Goal: Use online tool/utility: Utilize a website feature to perform a specific function

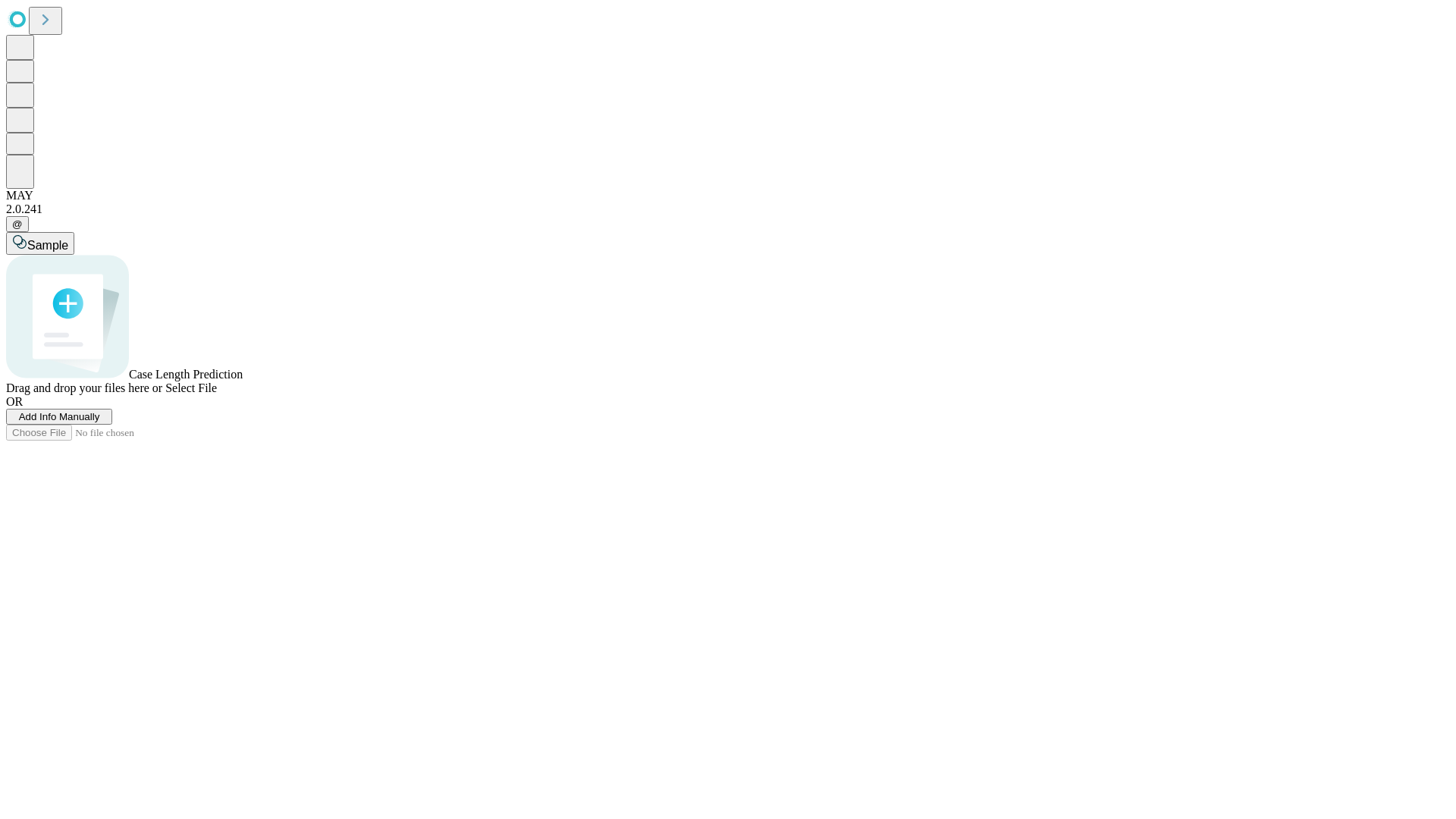
click at [100, 423] on span "Add Info Manually" at bounding box center [60, 417] width 82 height 12
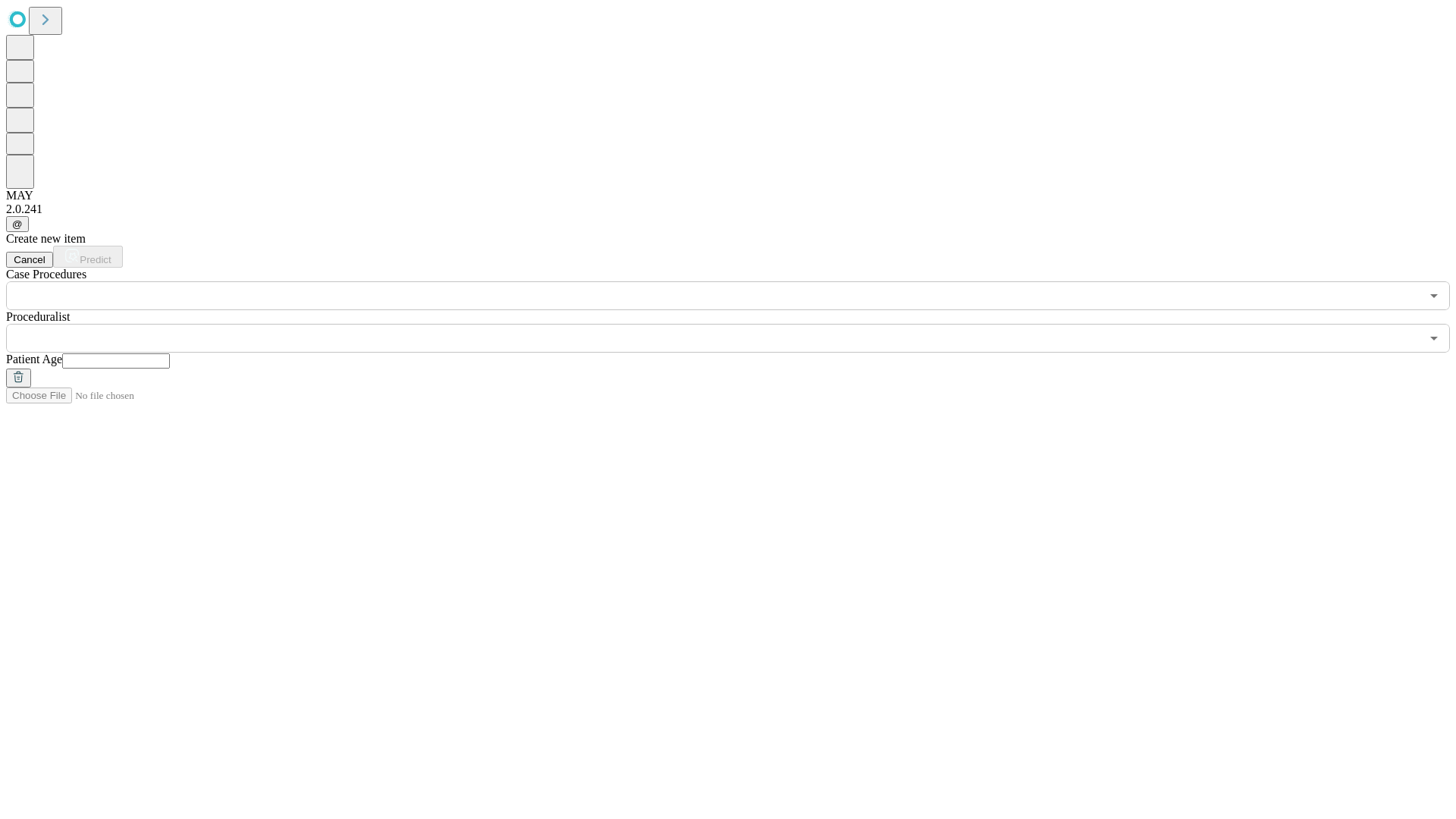
click at [170, 354] on input "text" at bounding box center [116, 361] width 108 height 16
type input "**"
click at [739, 324] on input "text" at bounding box center [712, 338] width 1414 height 29
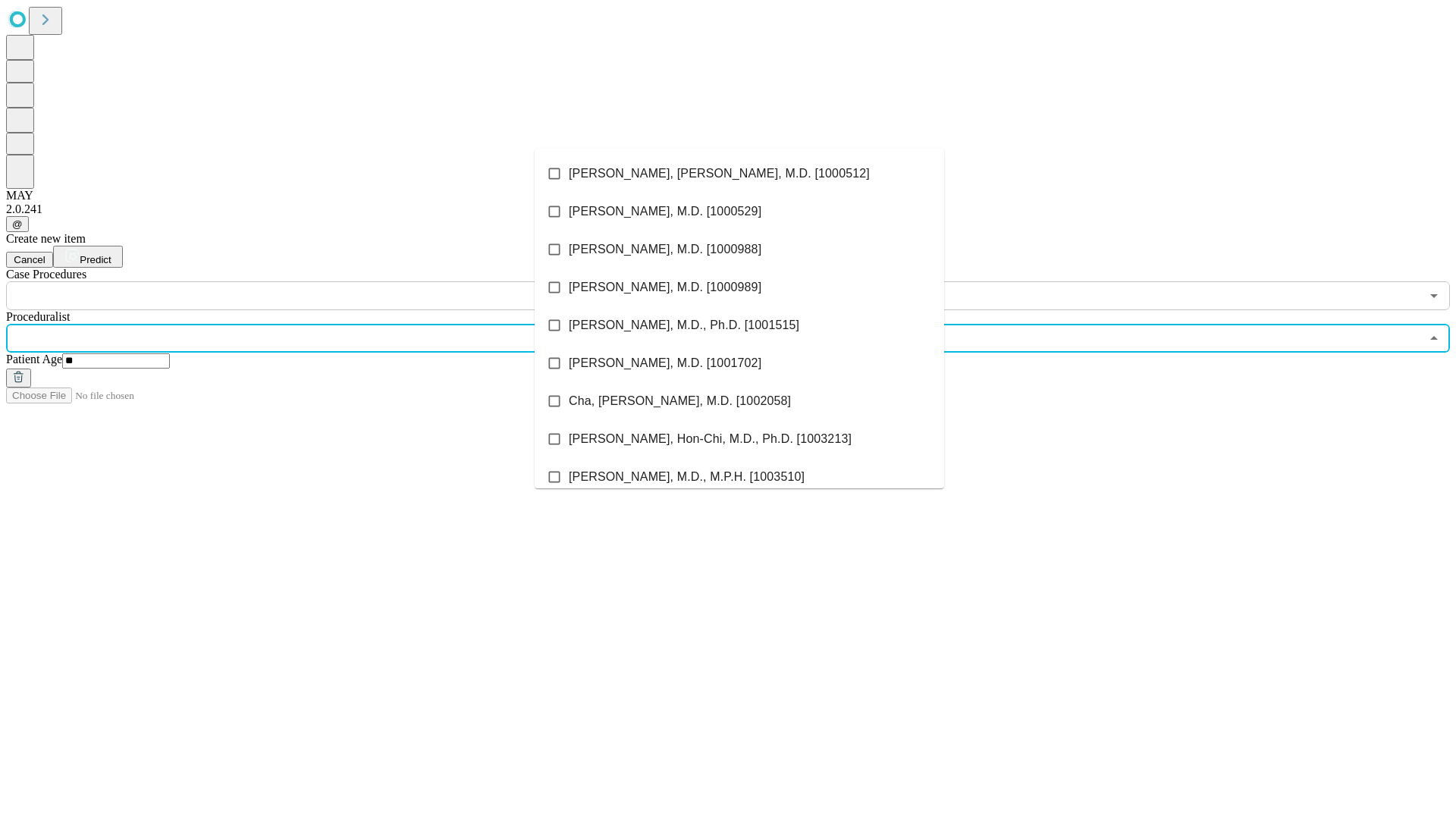
click at [740, 174] on li "[PERSON_NAME], [PERSON_NAME], M.D. [1000512]" at bounding box center [739, 173] width 409 height 38
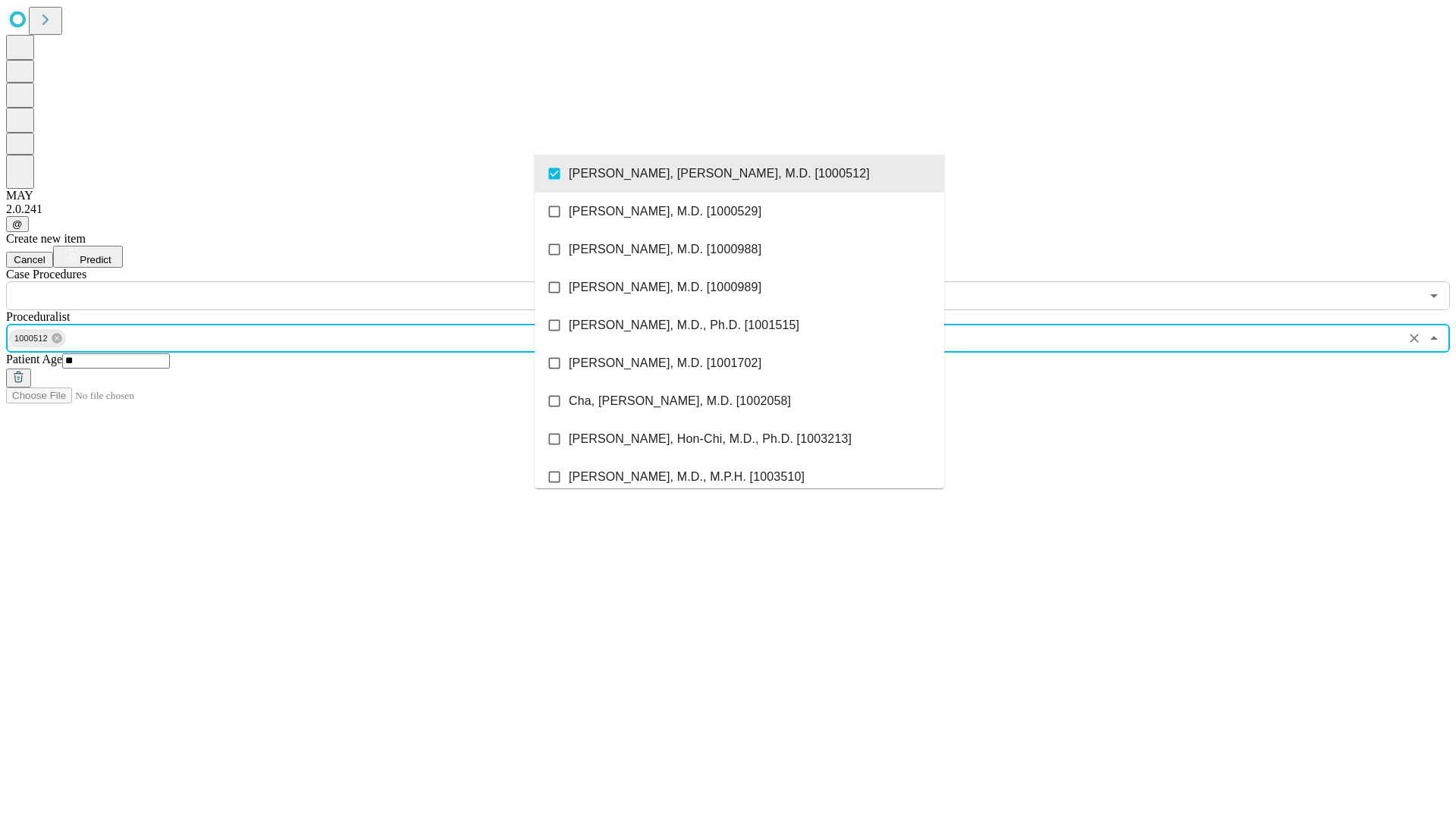
click at [319, 282] on input "text" at bounding box center [712, 296] width 1414 height 29
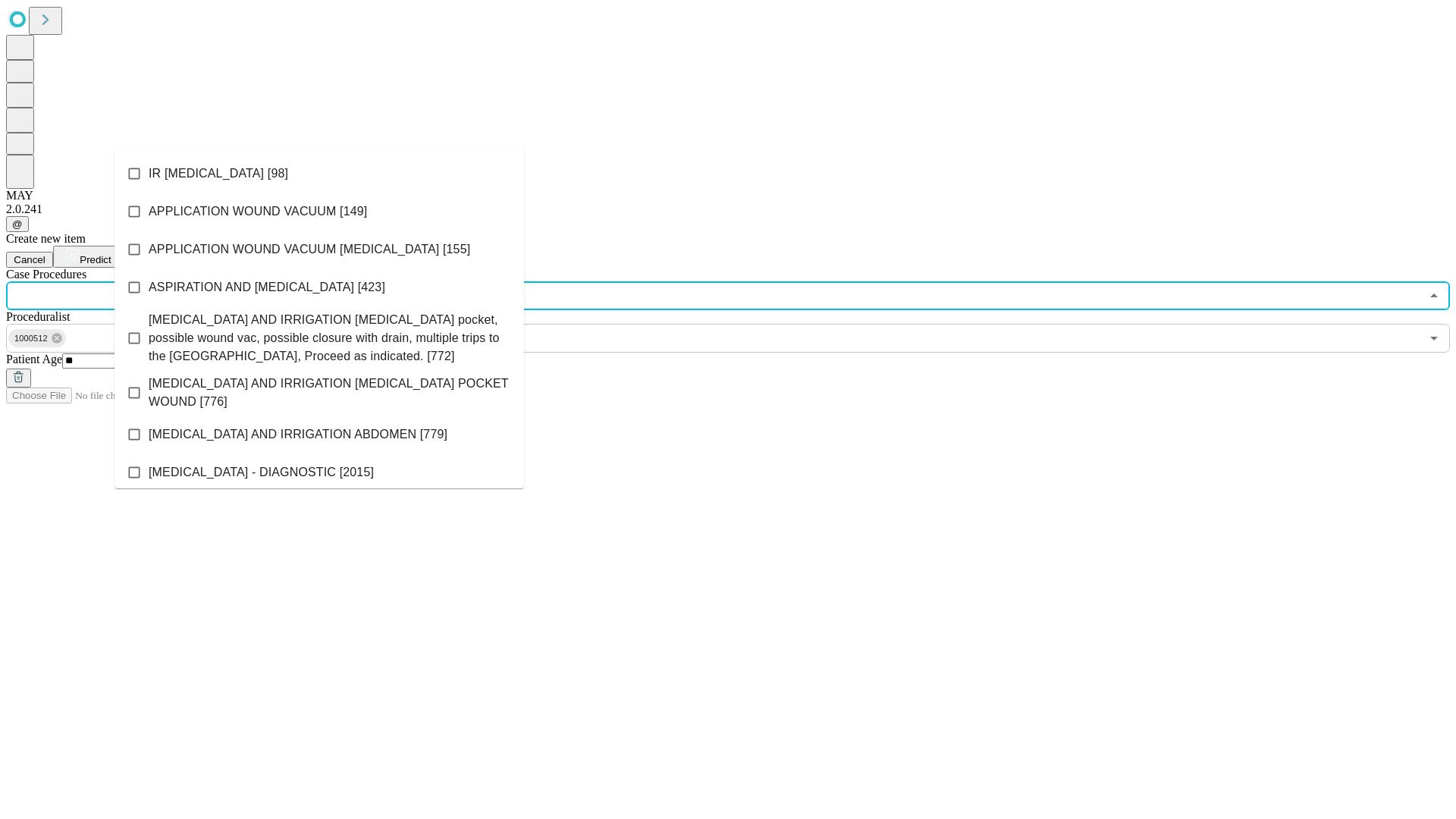
click at [320, 174] on li "IR [MEDICAL_DATA] [98]" at bounding box center [319, 173] width 409 height 38
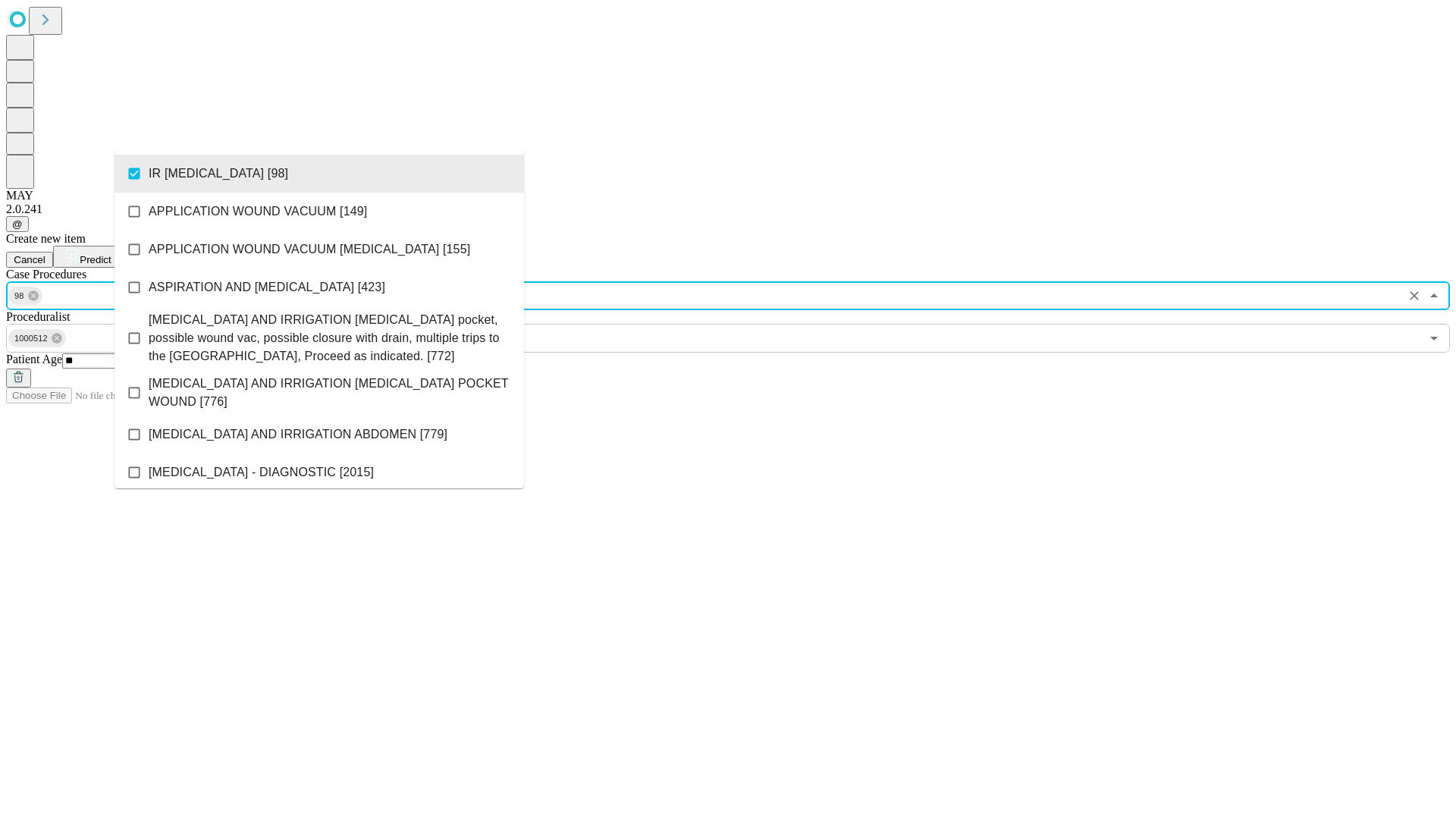
click at [111, 254] on span "Predict" at bounding box center [95, 259] width 31 height 12
